Goal: Check status

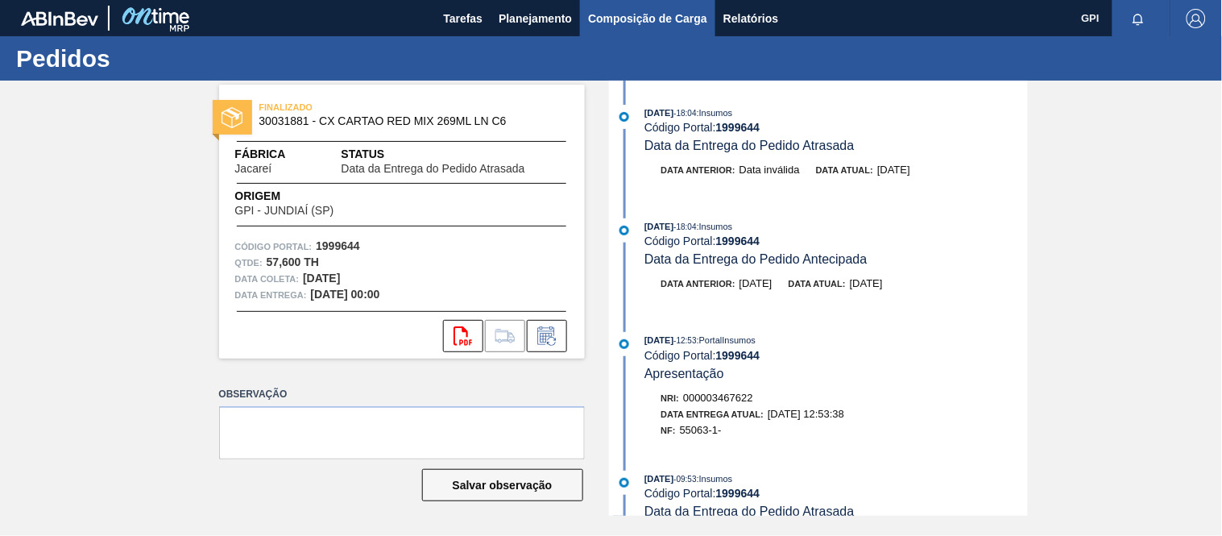
scroll to position [2337, 0]
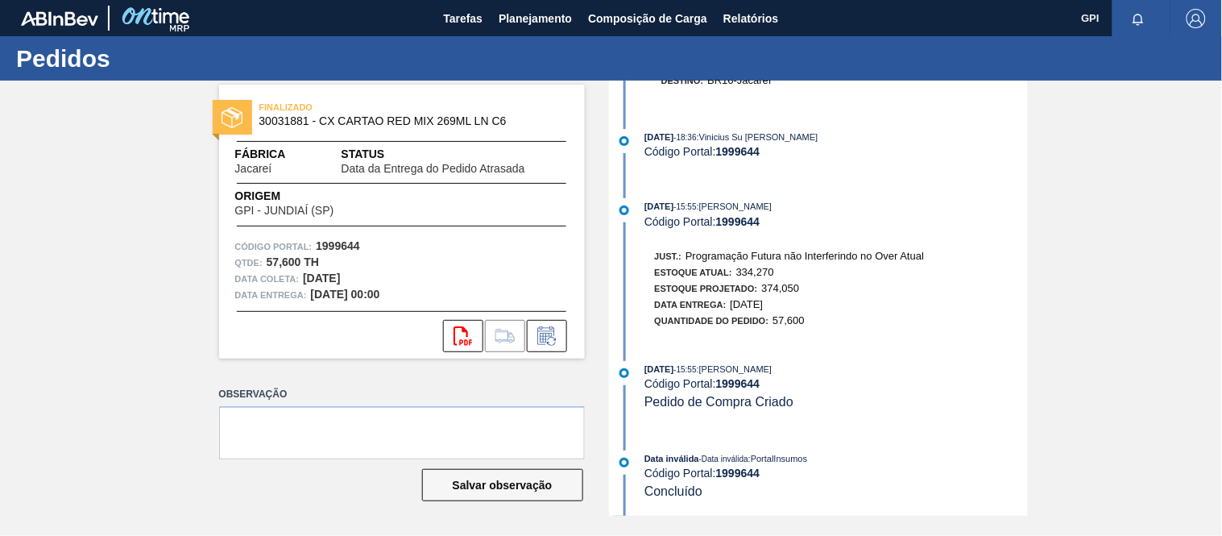
drag, startPoint x: 544, startPoint y: 27, endPoint x: 519, endPoint y: 42, distance: 30.0
click at [544, 27] on span "Planejamento" at bounding box center [534, 18] width 73 height 19
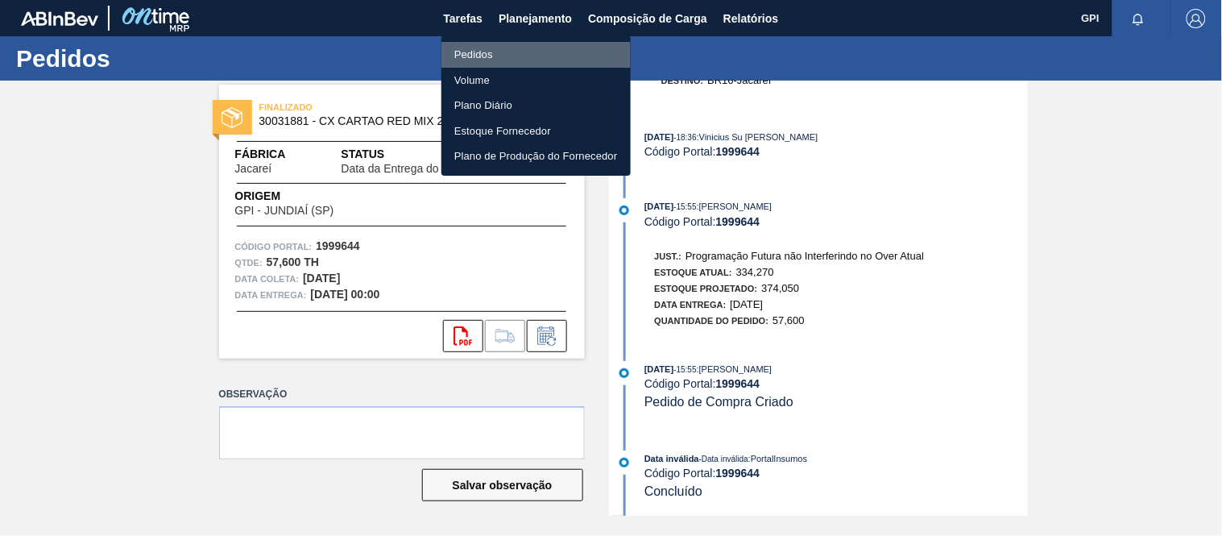
click at [489, 53] on li "Pedidos" at bounding box center [535, 55] width 189 height 26
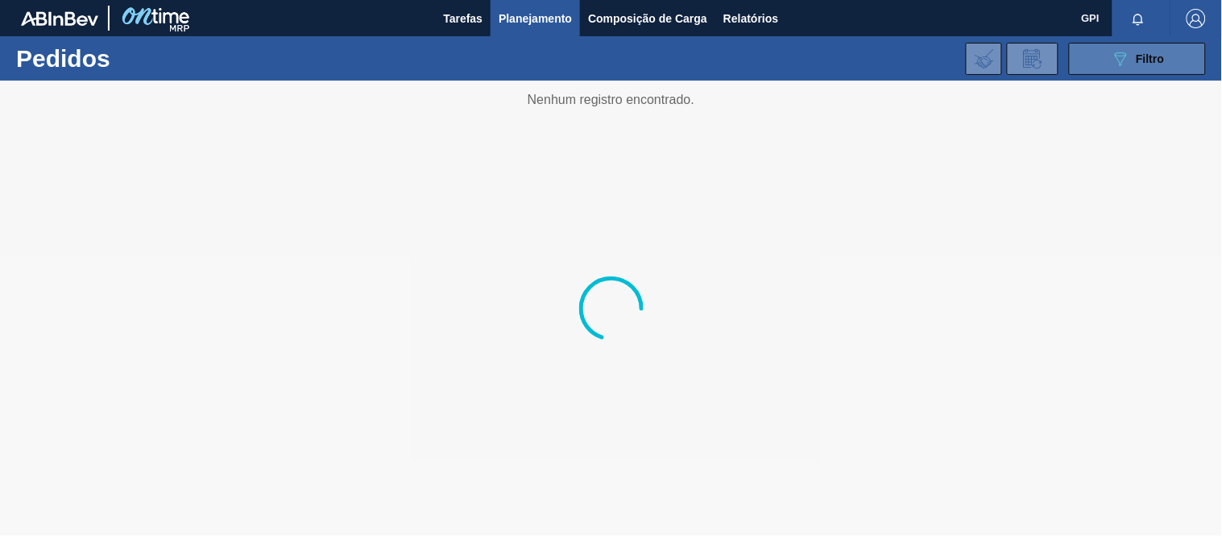
click at [1106, 52] on button "089F7B8B-B2A5-4AFE-B5C0-19BA573D28AC Filtro" at bounding box center [1137, 59] width 137 height 32
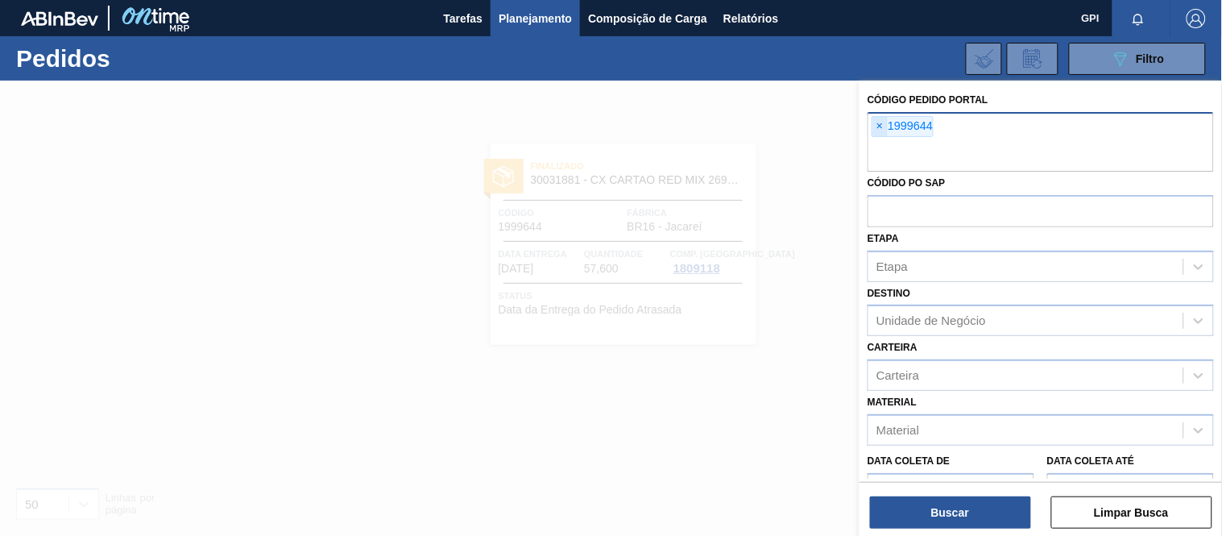
click at [881, 124] on span "×" at bounding box center [879, 126] width 15 height 19
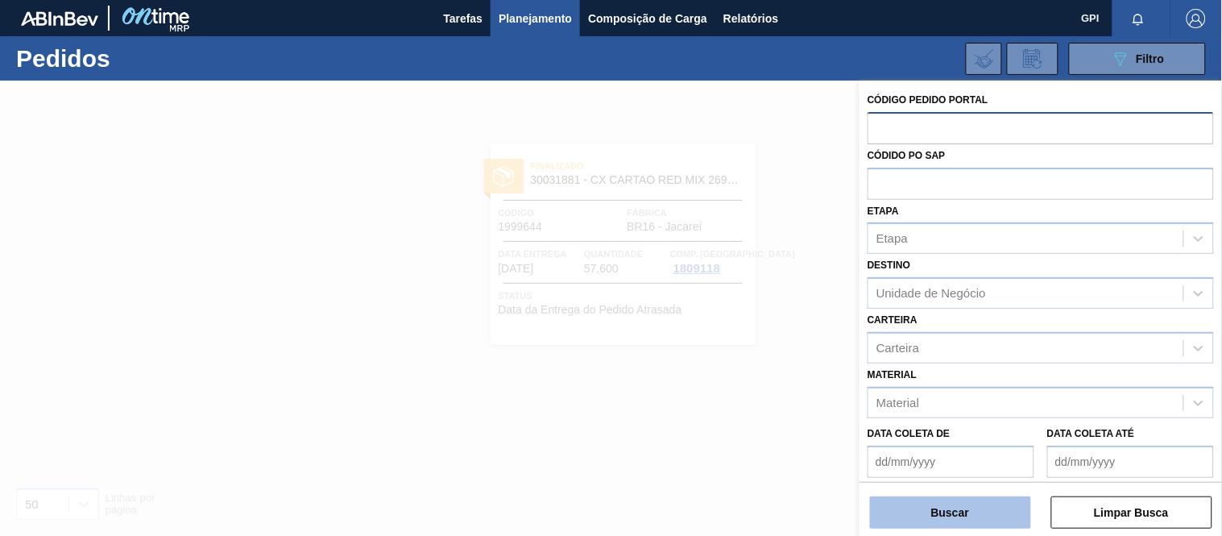
paste input "text"
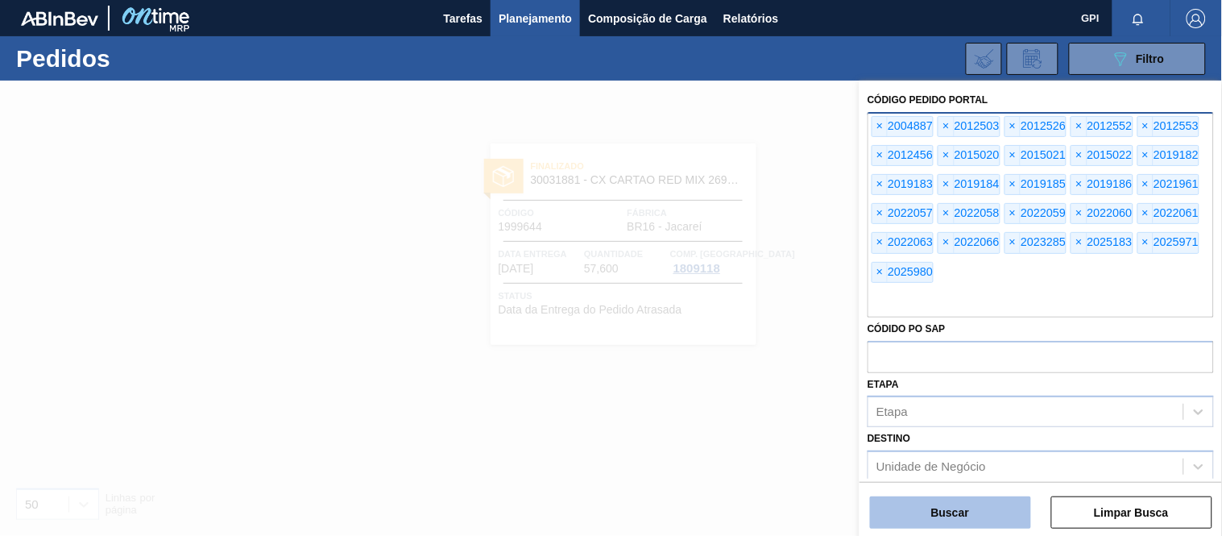
click at [894, 523] on button "Buscar" at bounding box center [950, 512] width 161 height 32
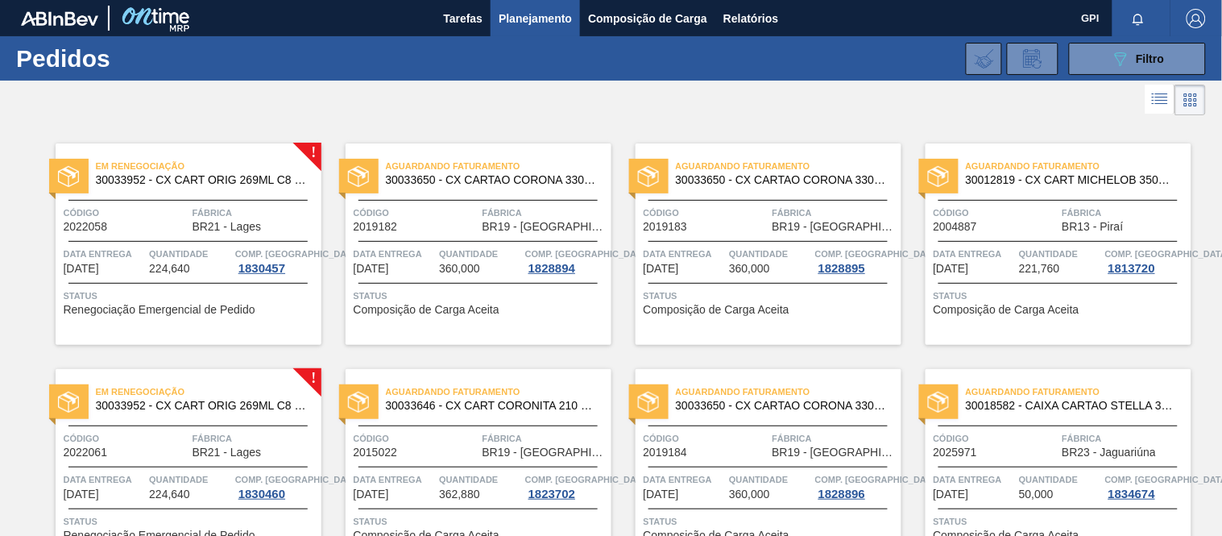
click at [194, 234] on div "Em renegociação 30033952 - CX CART ORIG 269ML C8 GPI NIV24 Código 2022058 Fábri…" at bounding box center [189, 243] width 266 height 201
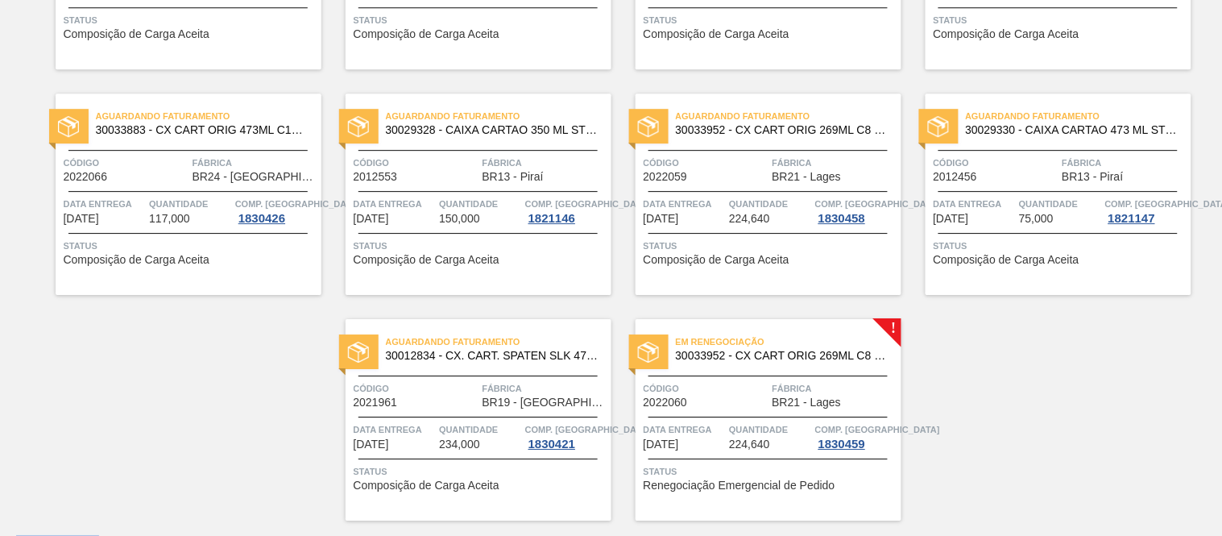
scroll to position [1180, 0]
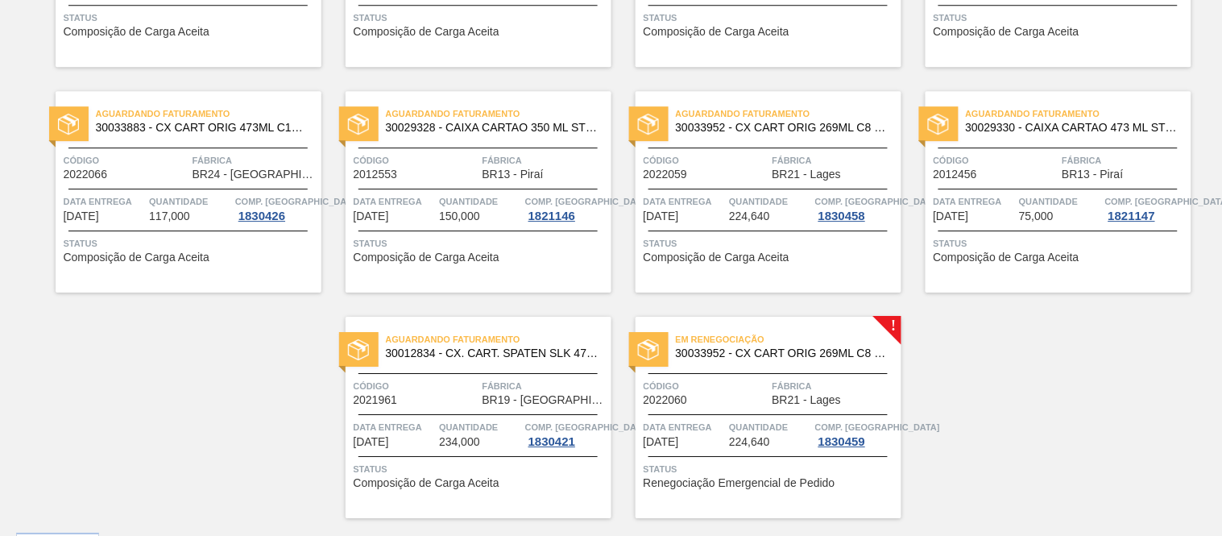
click at [758, 363] on div "Em renegociação 30033952 - CX CART ORIG 269ML C8 GPI NIV24" at bounding box center [768, 347] width 266 height 36
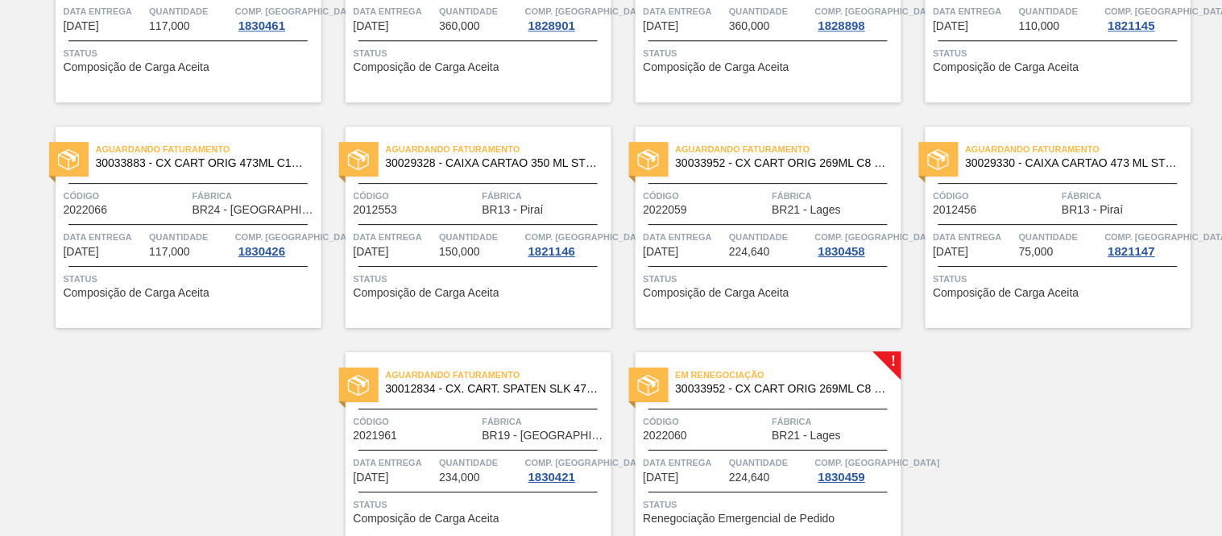
scroll to position [1210, 0]
